Goal: Transaction & Acquisition: Purchase product/service

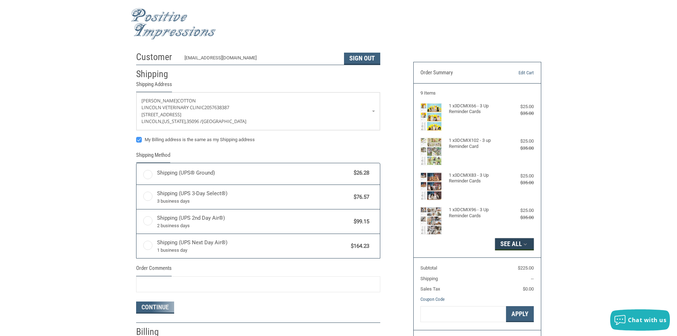
radio input "true"
click at [526, 245] on icon "button" at bounding box center [525, 244] width 6 height 6
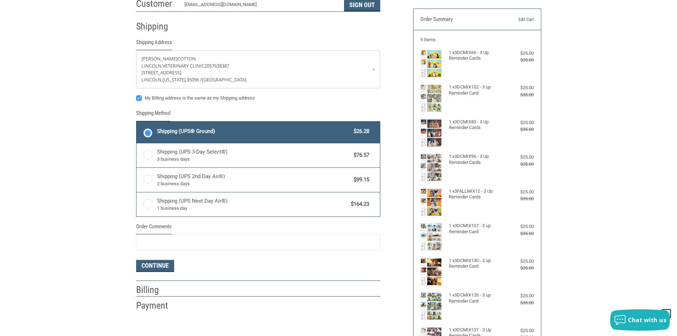
scroll to position [36, 0]
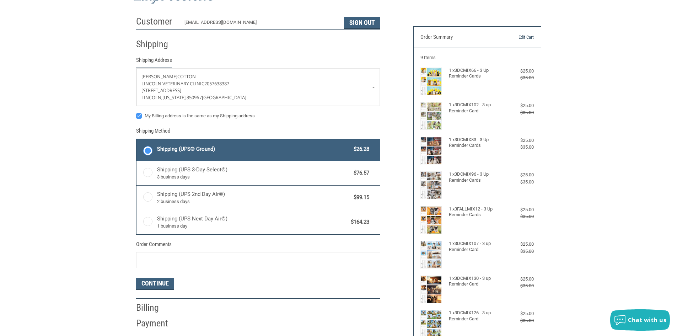
click at [526, 36] on link "Edit Cart" at bounding box center [516, 37] width 36 height 7
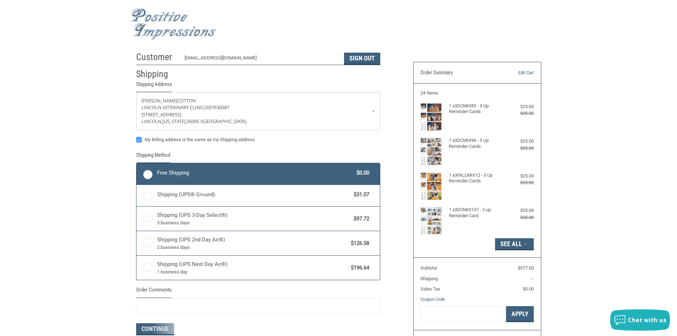
radio input "true"
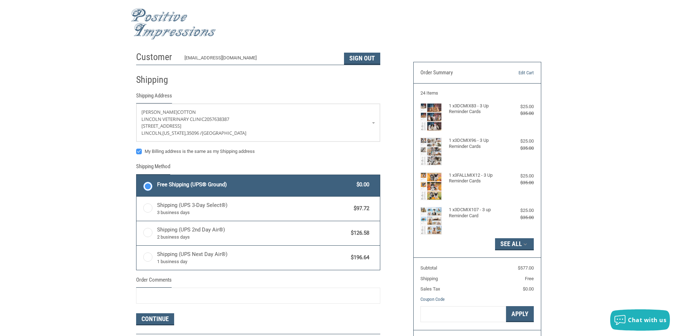
click at [148, 183] on label "Free Shipping (UPS® Ground) $0.00" at bounding box center [259, 185] width 244 height 21
click at [137, 176] on input "Free Shipping (UPS® Ground) $0.00" at bounding box center [137, 176] width 0 height 0
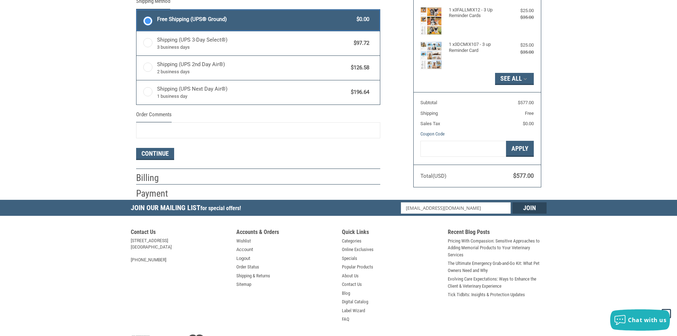
scroll to position [178, 0]
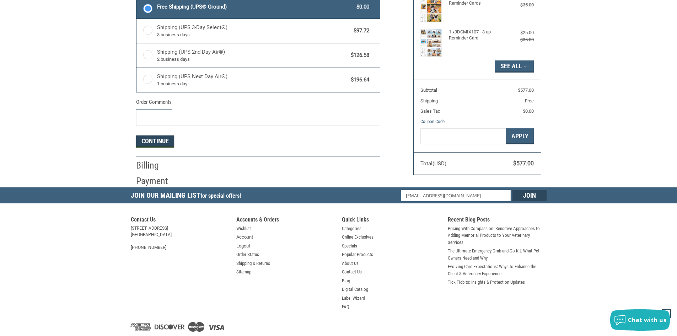
click at [161, 144] on button "Continue" at bounding box center [155, 141] width 38 height 12
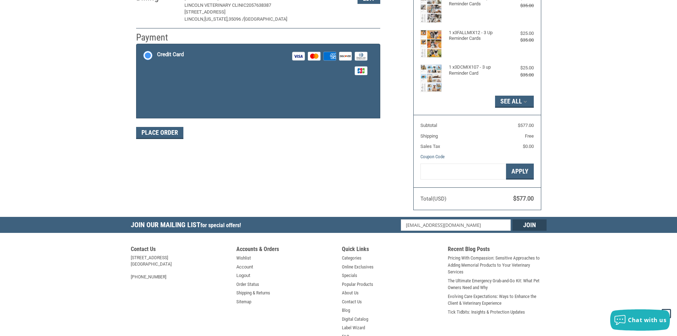
scroll to position [104, 0]
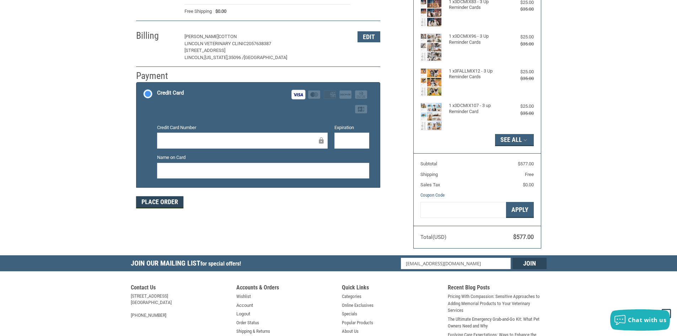
click at [166, 199] on button "Place Order" at bounding box center [159, 202] width 47 height 12
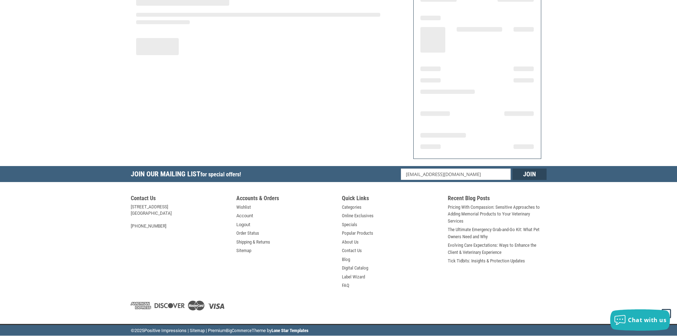
scroll to position [73, 0]
